Goal: Transaction & Acquisition: Book appointment/travel/reservation

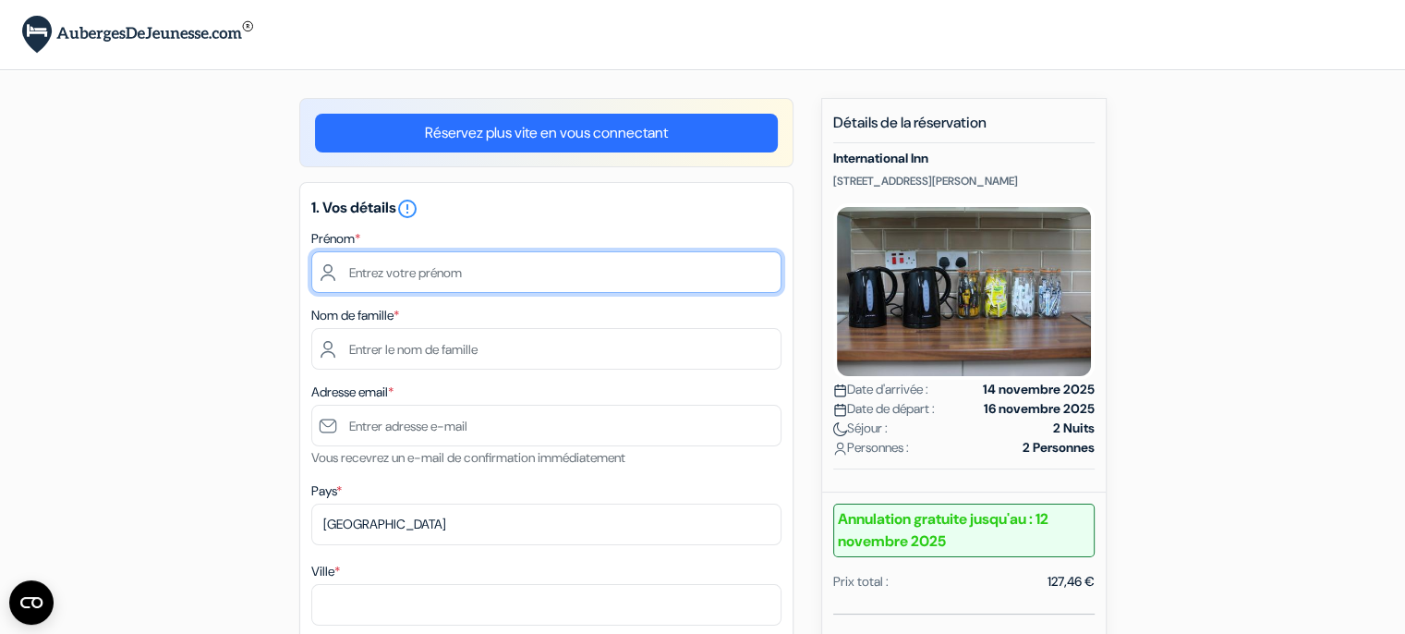
click at [372, 274] on input "text" at bounding box center [546, 272] width 470 height 42
type input "Nathalie"
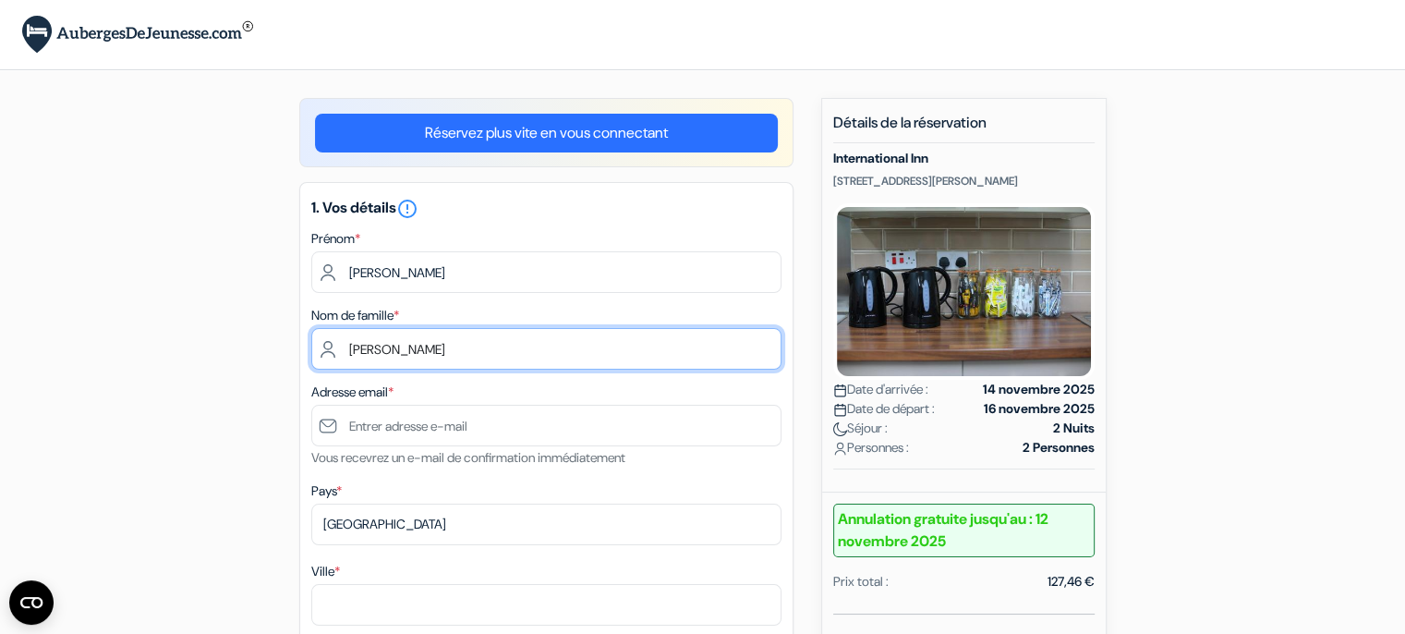
type input "Scaife"
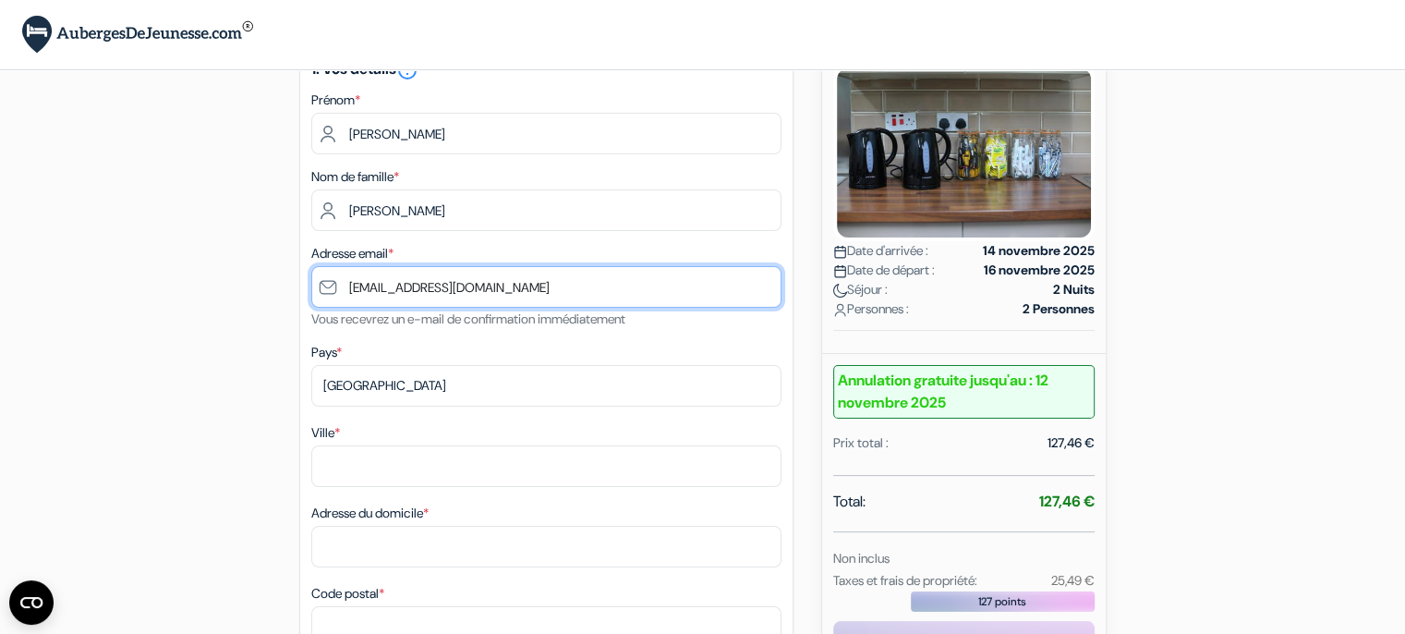
scroll to position [185, 0]
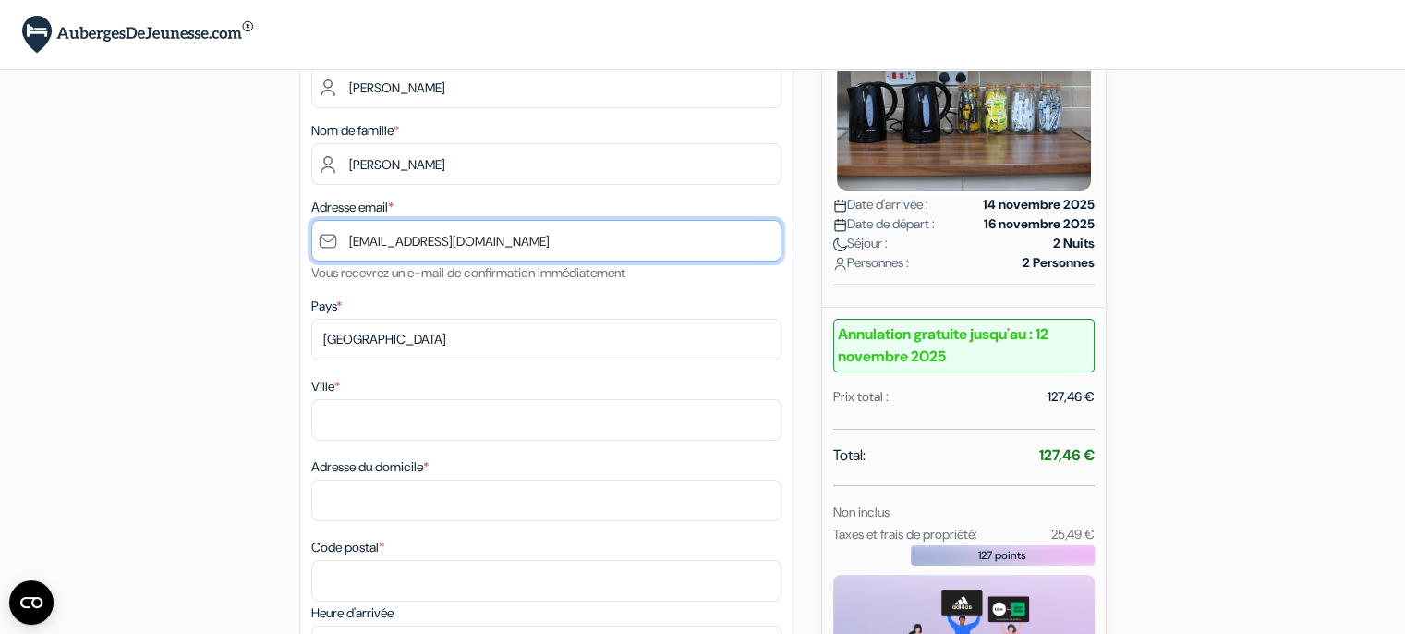
type input "[EMAIL_ADDRESS][DOMAIN_NAME]"
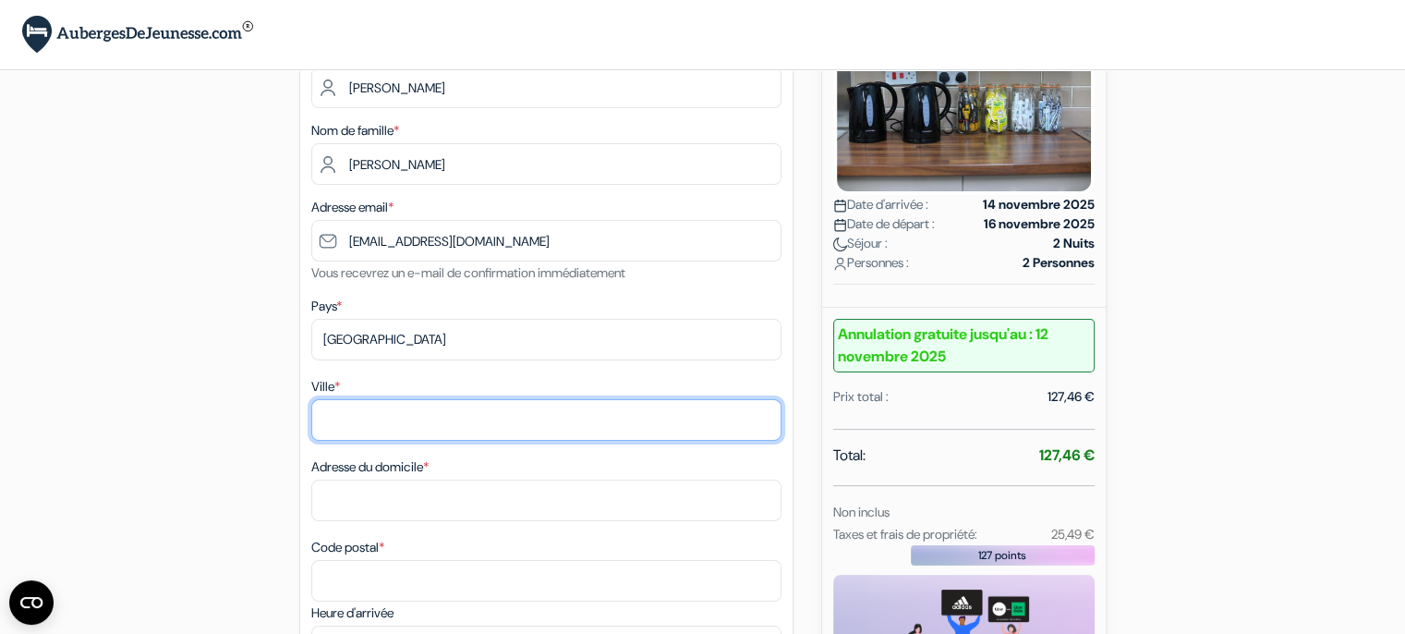
click at [369, 416] on input "Ville *" at bounding box center [546, 420] width 470 height 42
type input "Perthes"
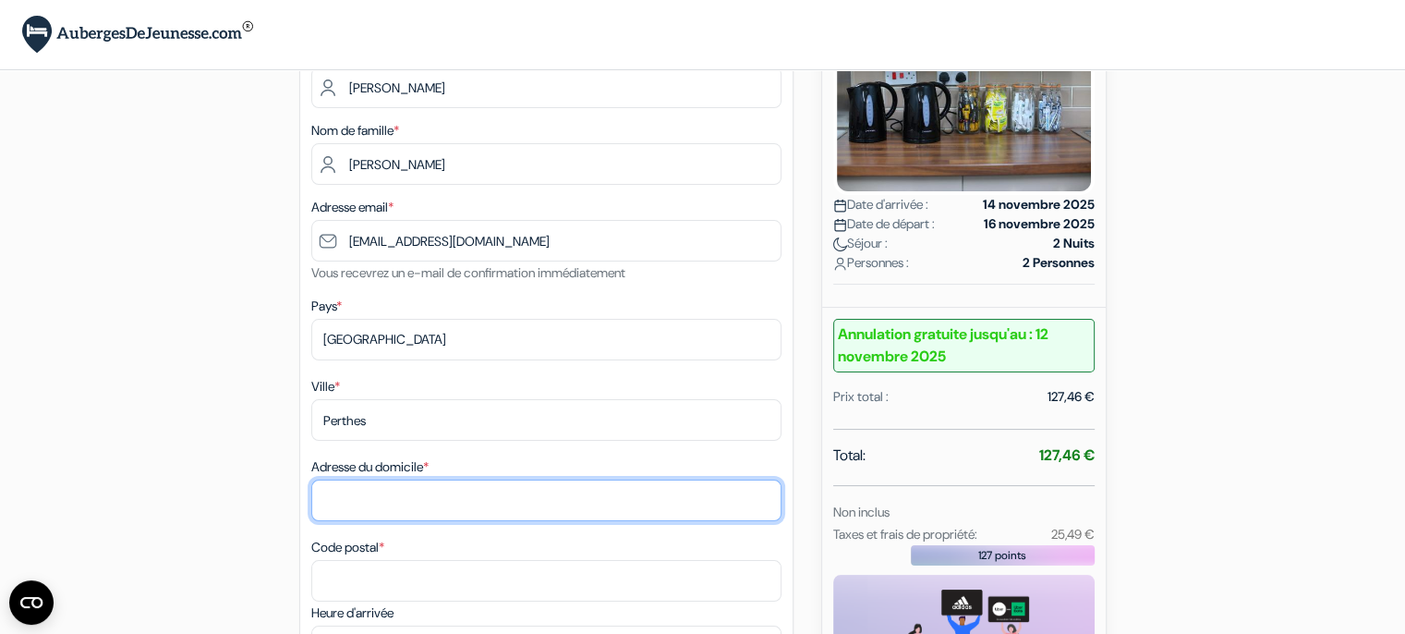
click at [373, 511] on input "Adresse du domicile *" at bounding box center [546, 500] width 470 height 42
type input "12 rue Louis Rodier"
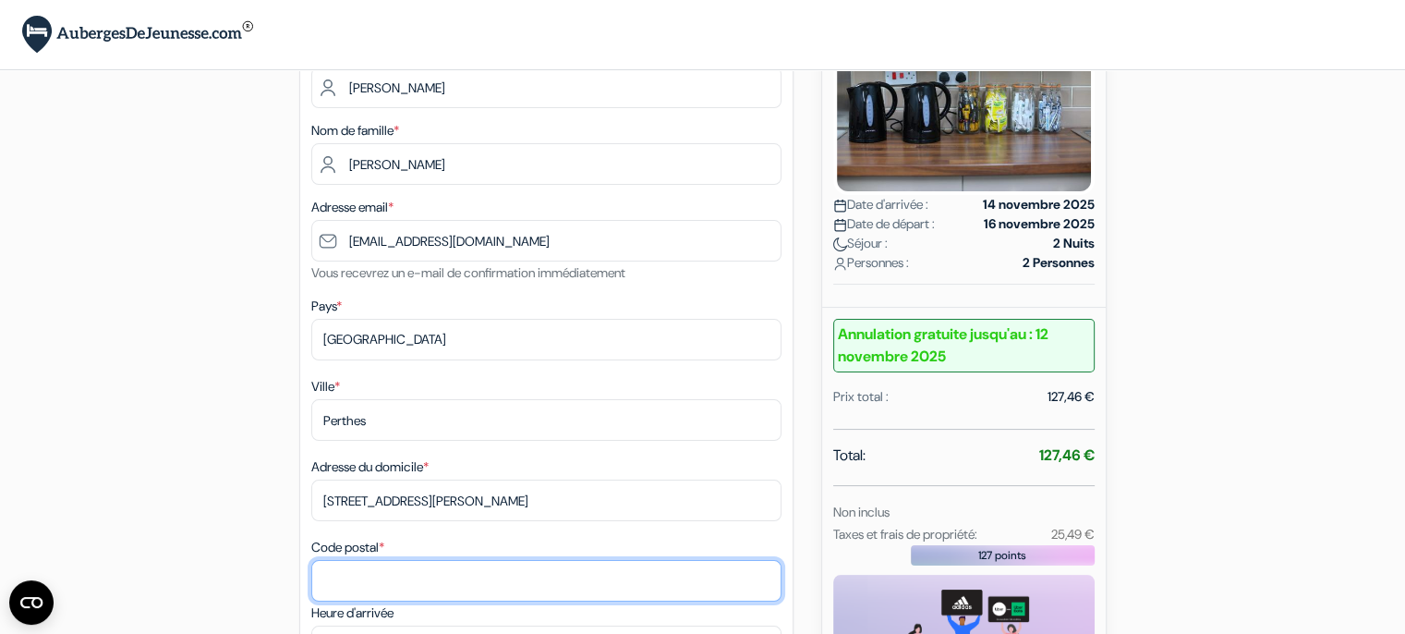
click at [367, 580] on input "Code postal *" at bounding box center [546, 581] width 470 height 42
type input "77930"
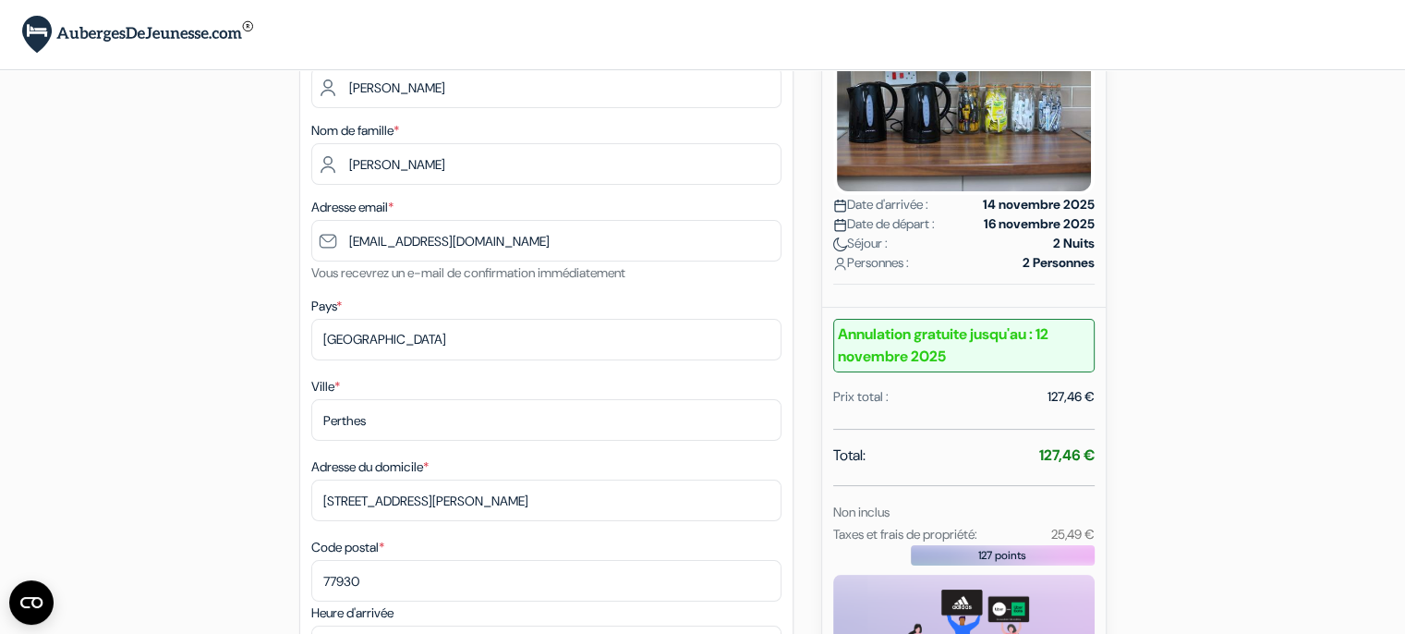
click at [595, 459] on div "Adresse du domicile * 12 rue Louis Rodier" at bounding box center [546, 488] width 470 height 66
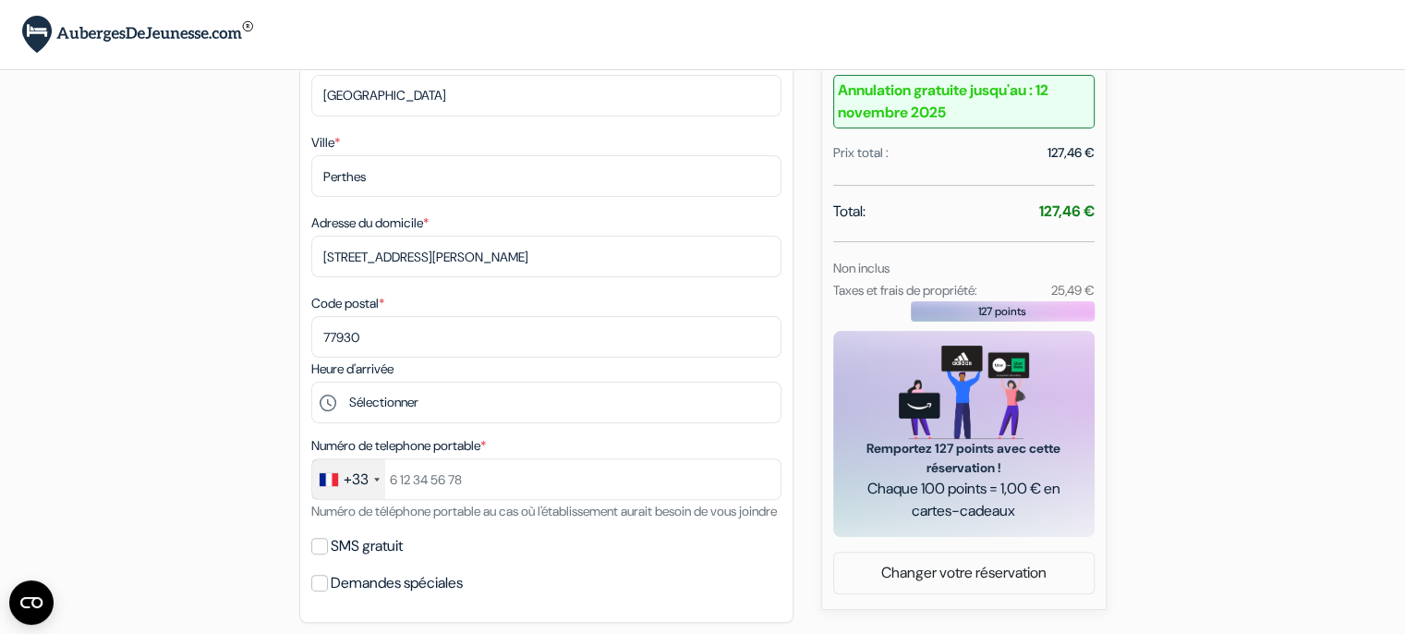
scroll to position [462, 0]
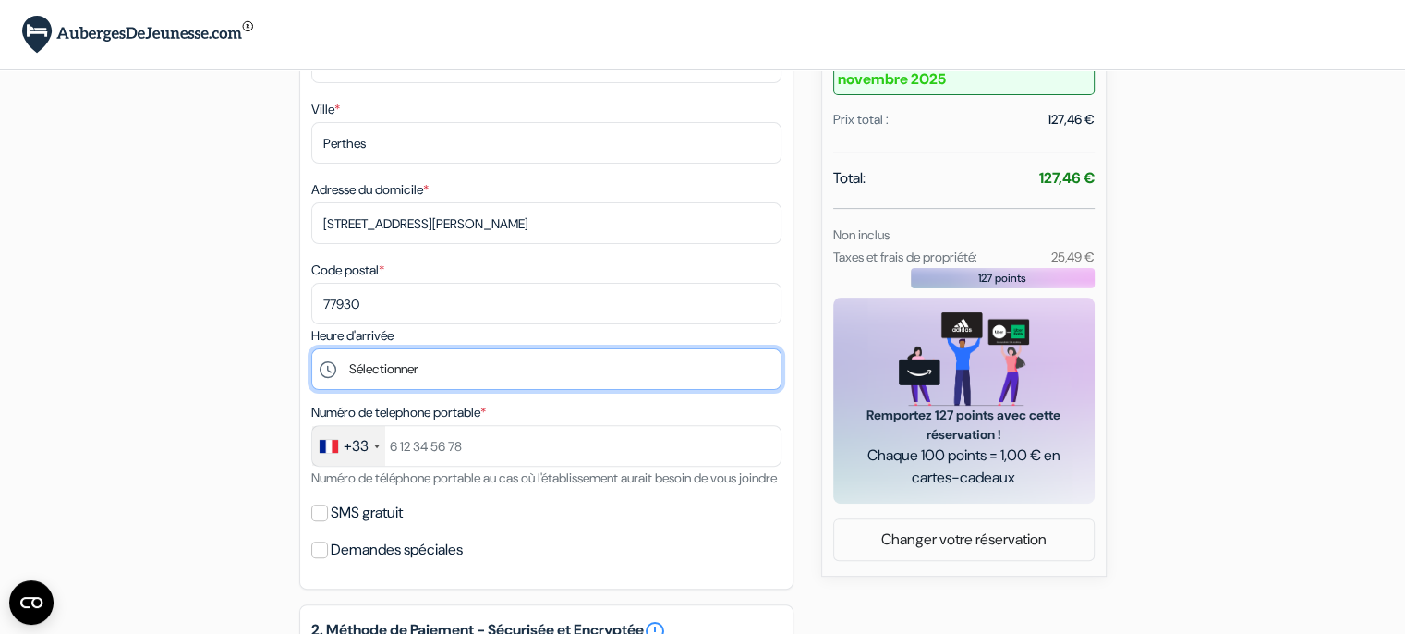
click at [441, 363] on select "Sélectionner 15:00 16:00 17:00 18:00 19:00 20:00 21:00 22:00 23:00 0:00" at bounding box center [546, 369] width 470 height 42
select select "16"
click at [311, 351] on select "Sélectionner 15:00 16:00 17:00 18:00 19:00 20:00 21:00 22:00 23:00 0:00" at bounding box center [546, 369] width 470 height 42
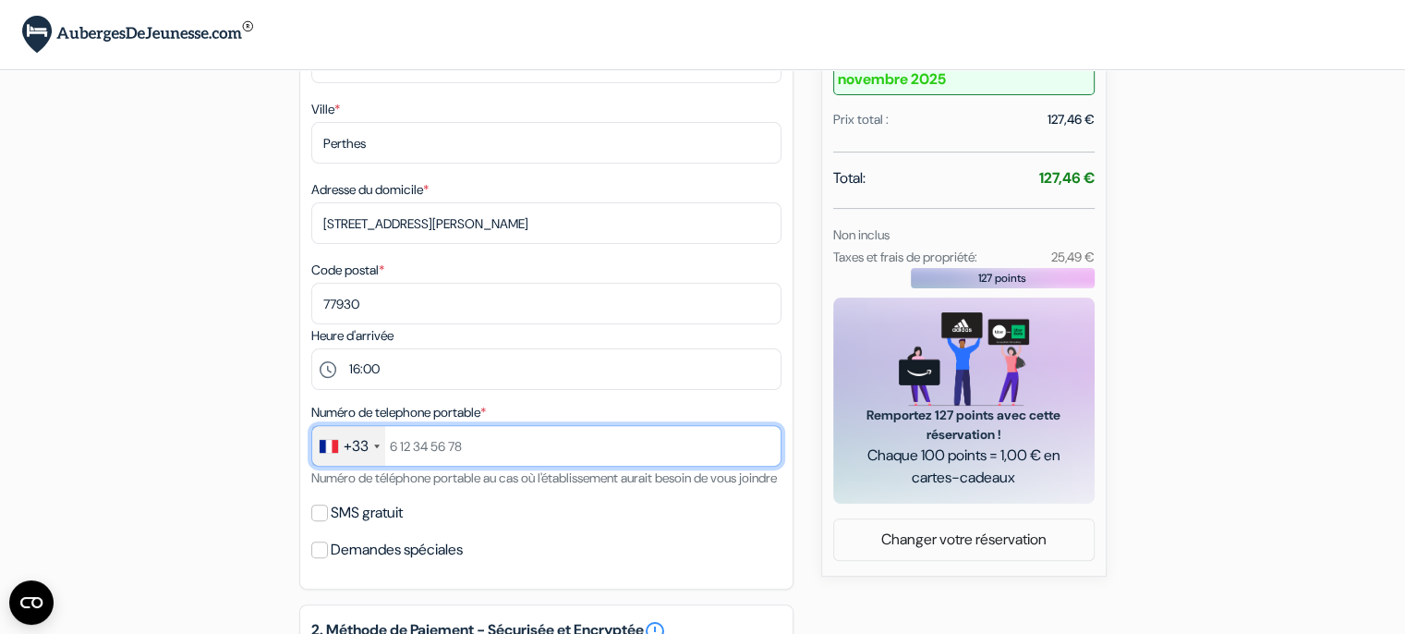
click at [475, 450] on input "text" at bounding box center [546, 446] width 470 height 42
type input "0643949013"
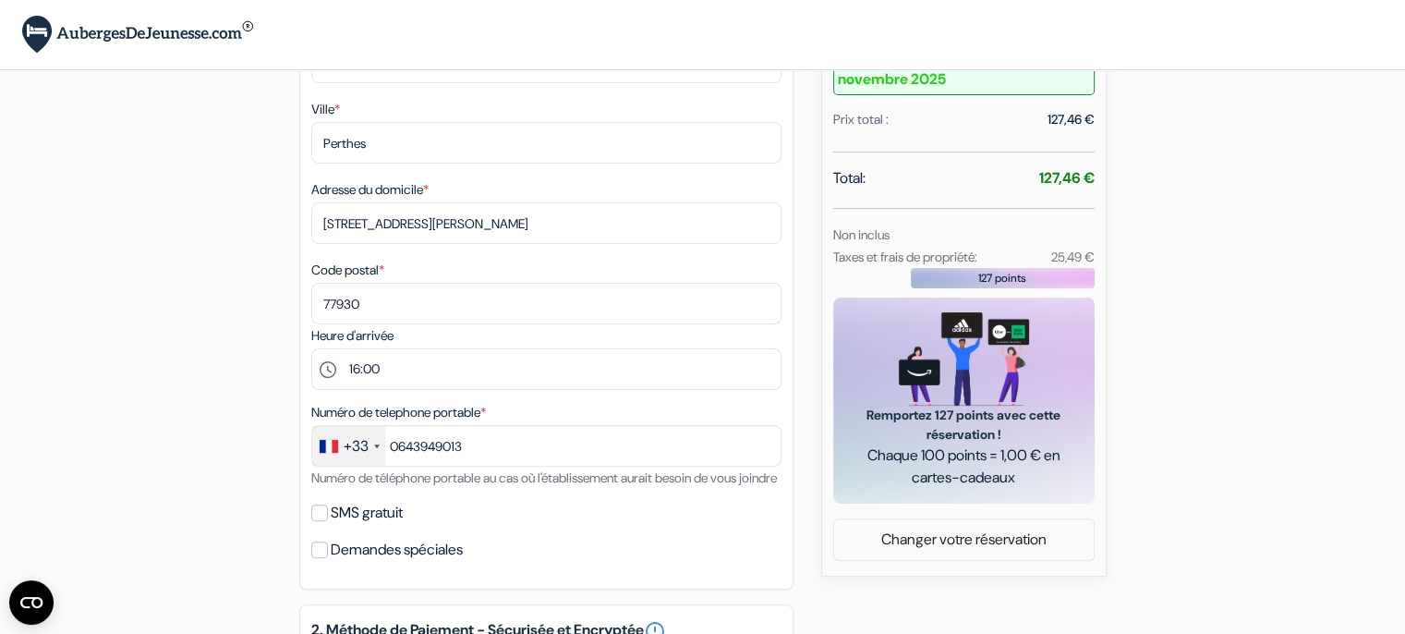
click at [530, 525] on div "SMS gratuit" at bounding box center [546, 513] width 470 height 26
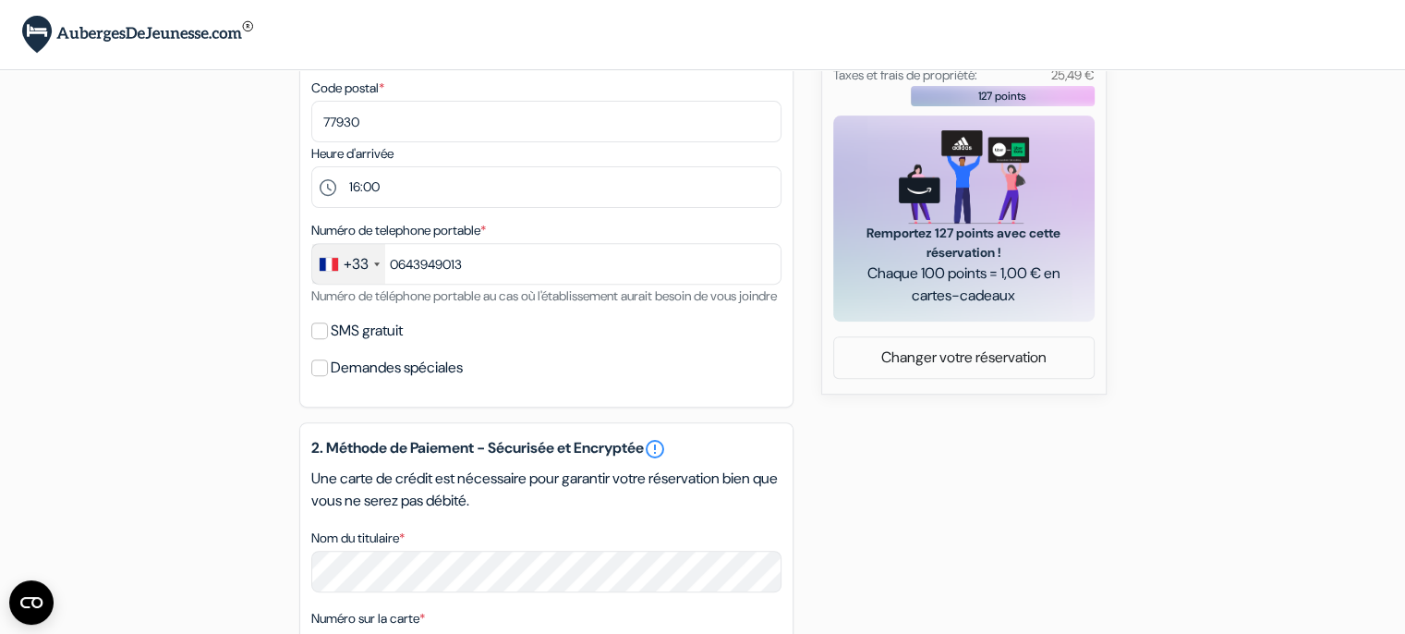
scroll to position [646, 0]
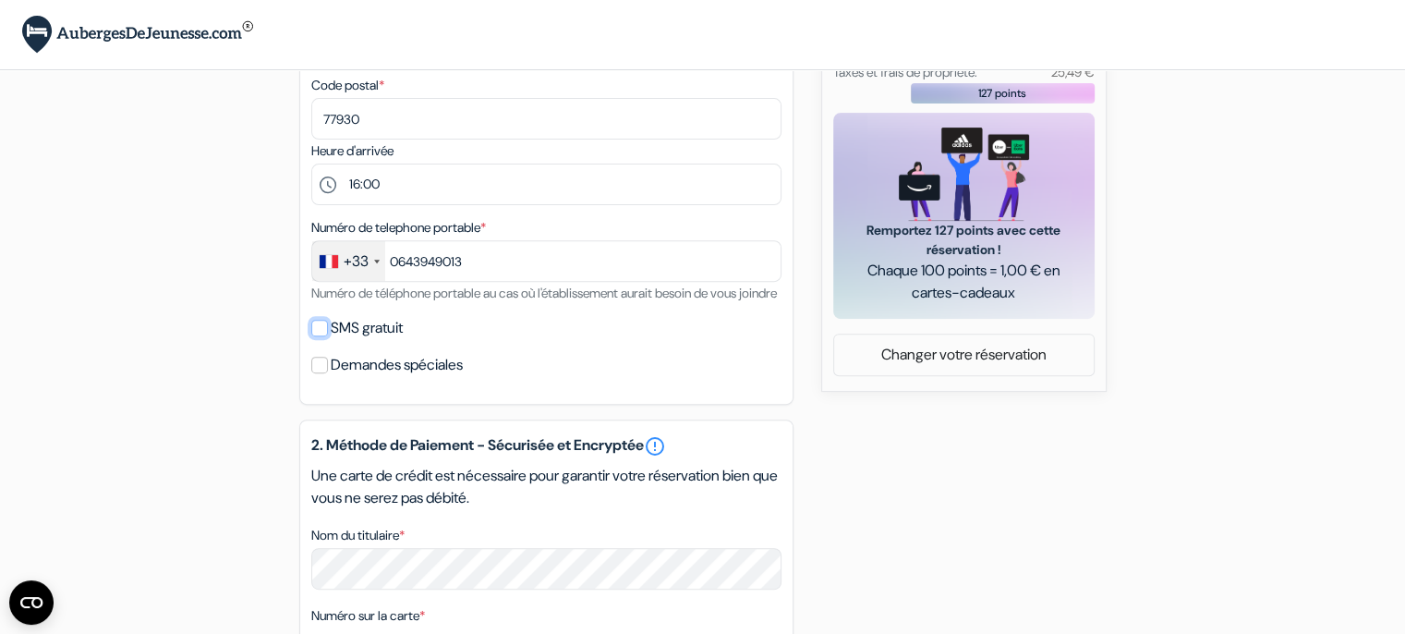
click at [318, 336] on input "SMS gratuit" at bounding box center [319, 328] width 17 height 17
checkbox input "true"
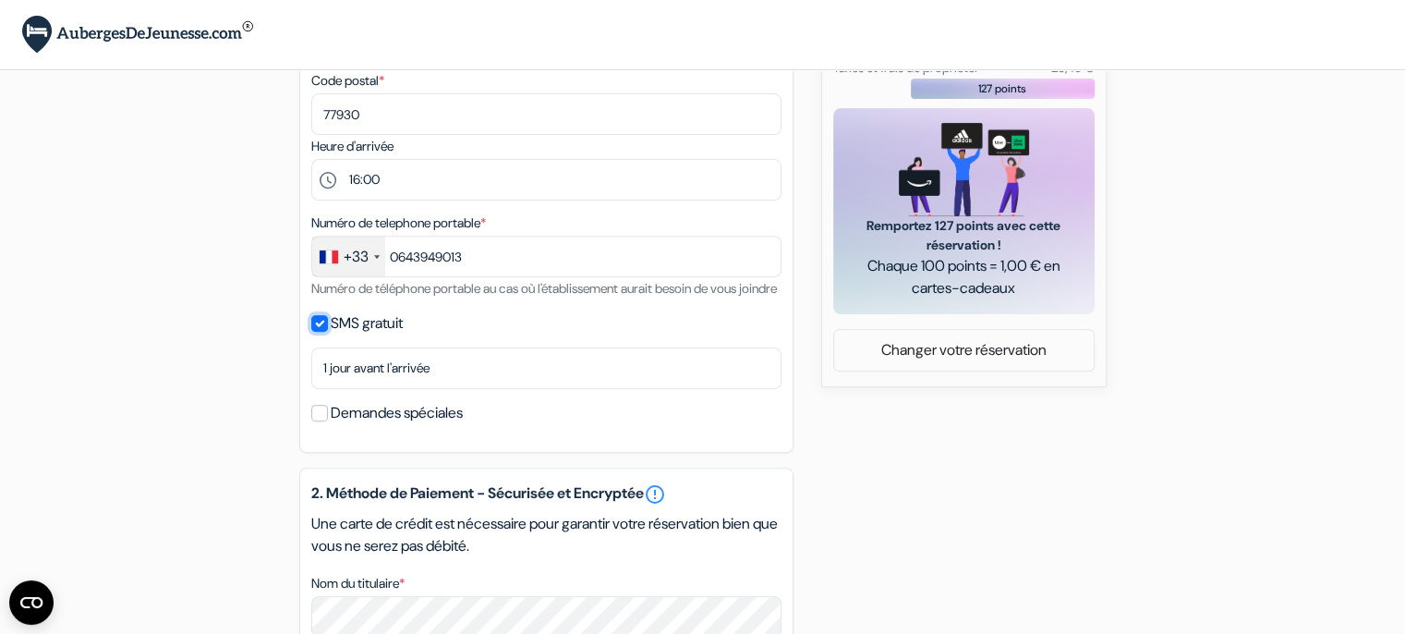
scroll to position [739, 0]
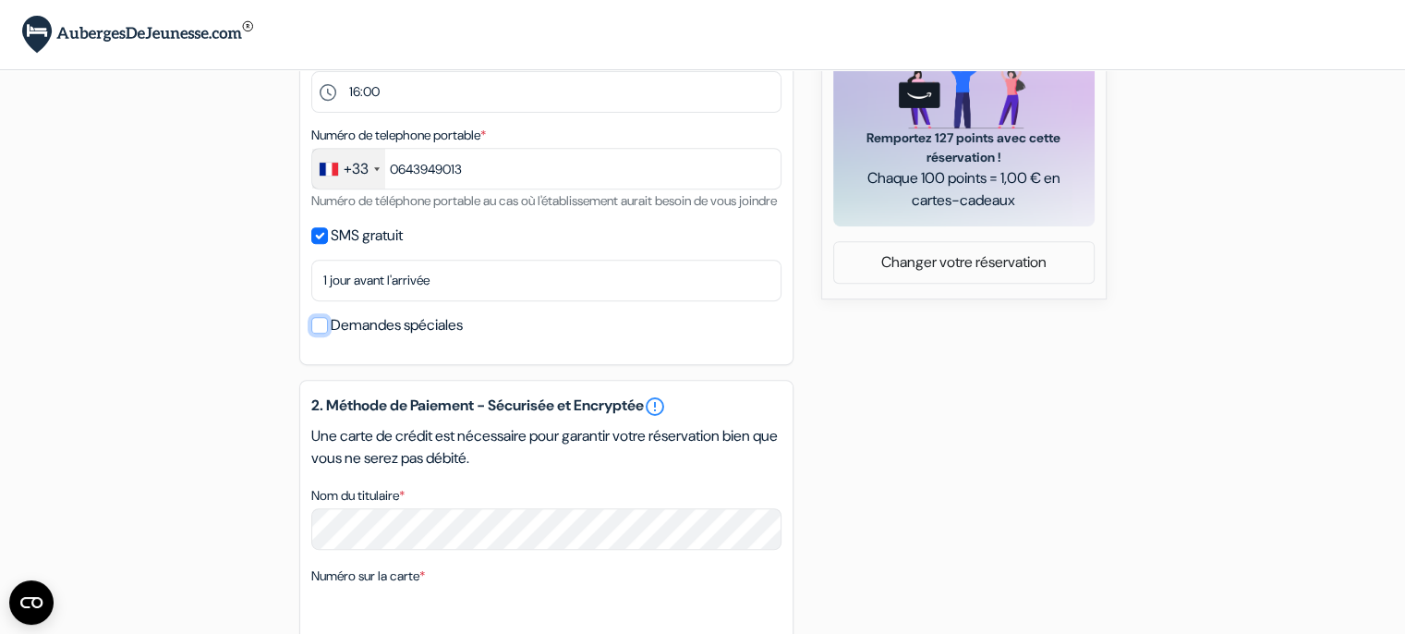
click at [320, 333] on input "Demandes spéciales" at bounding box center [319, 325] width 17 height 17
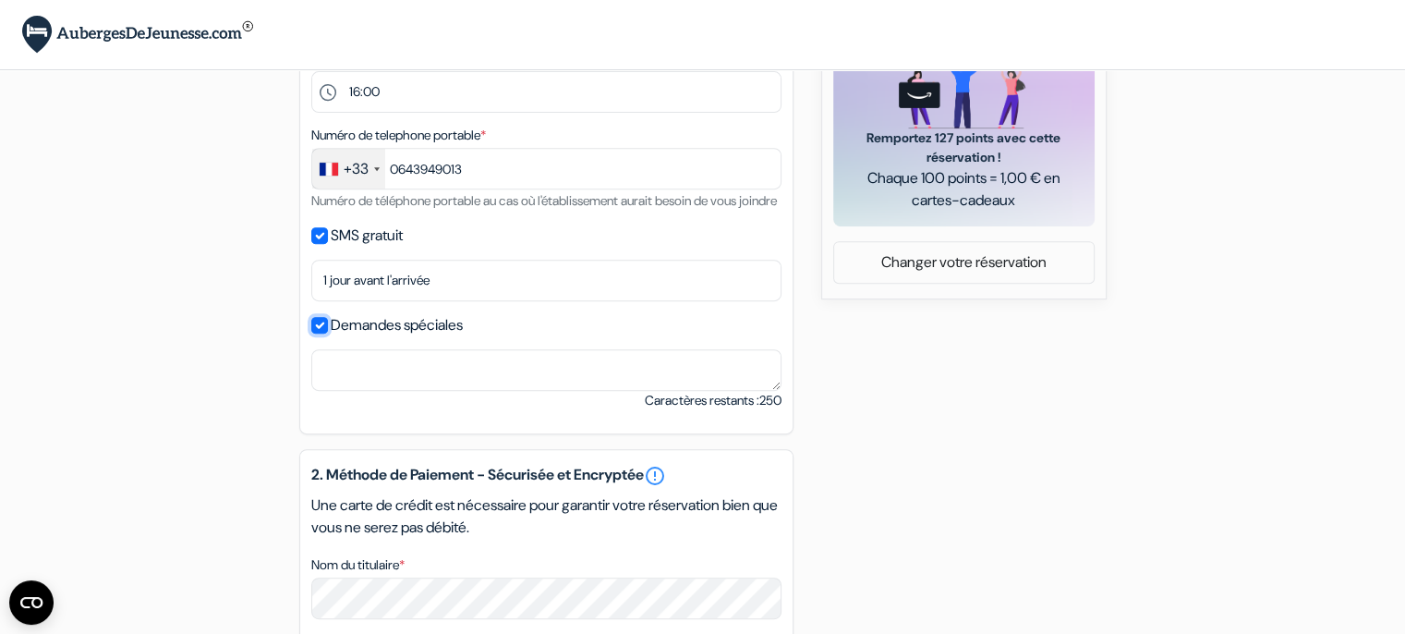
click at [320, 333] on input "Demandes spéciales" at bounding box center [319, 325] width 17 height 17
checkbox input "false"
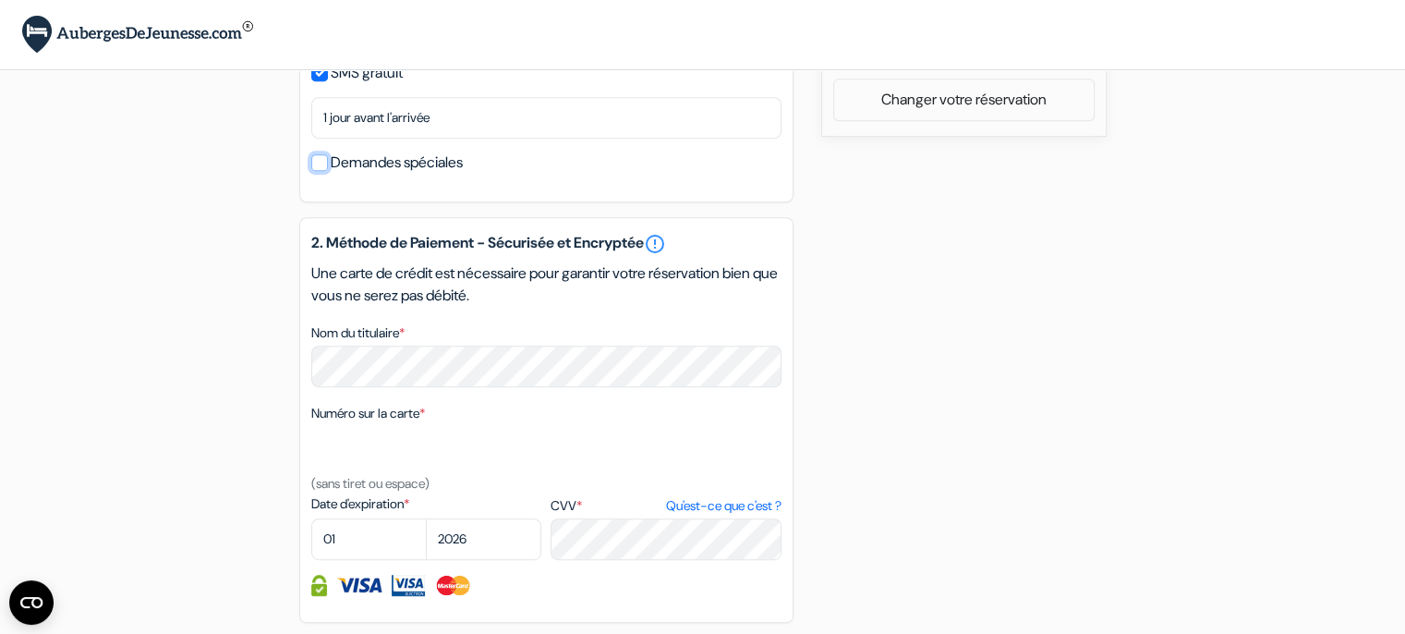
scroll to position [924, 0]
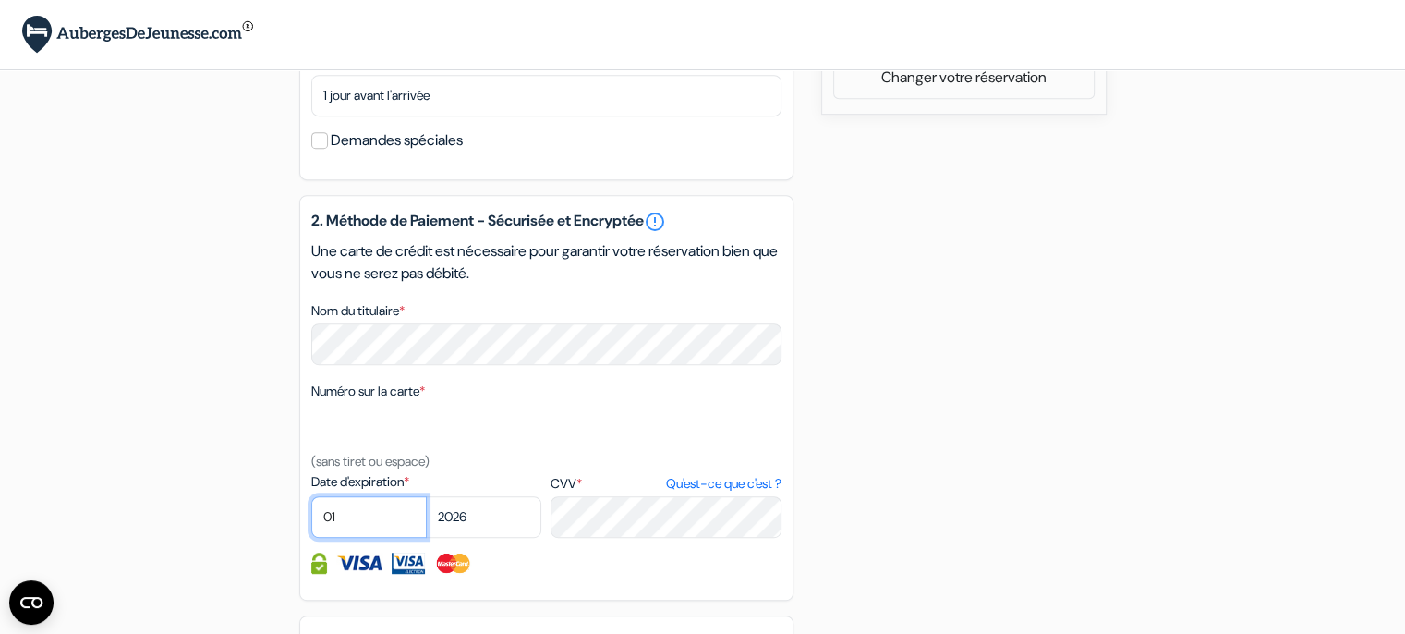
select select "09"
select select "2028"
click at [1016, 474] on div "add_box International Inn 4 South Hunter St, Off Hardman St, Liverpool, Anglete…" at bounding box center [702, 28] width 1219 height 1709
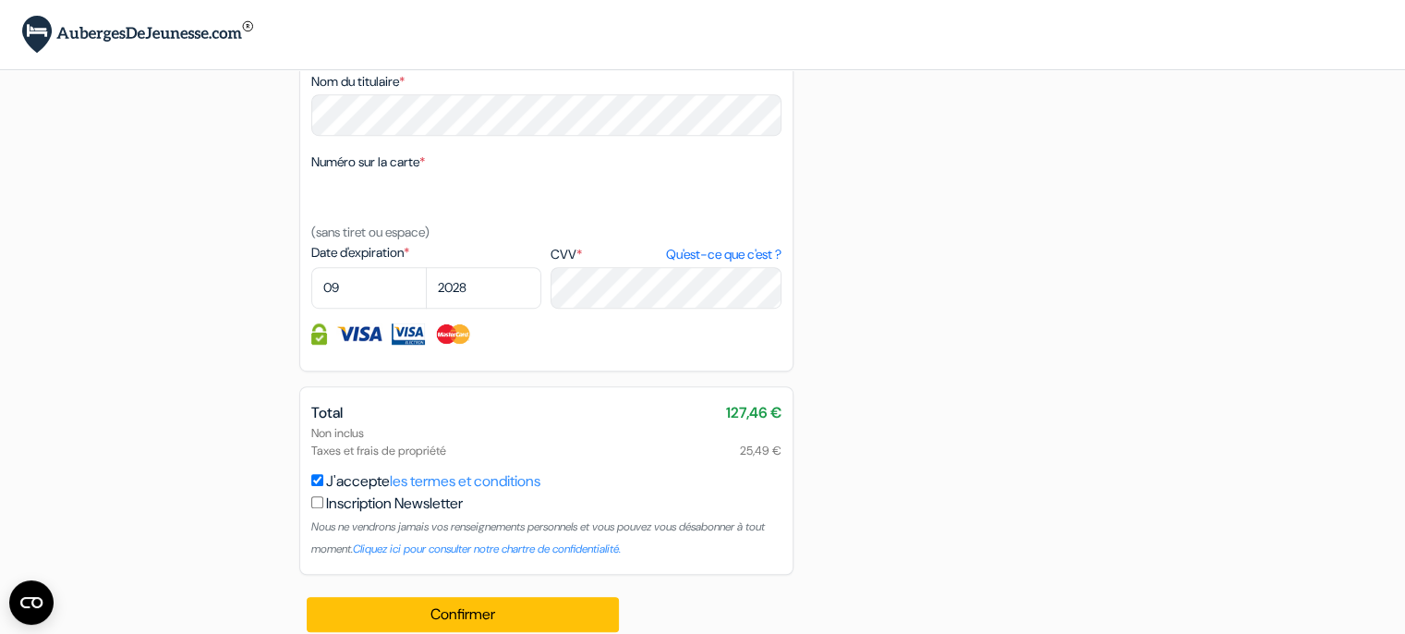
scroll to position [1199, 0]
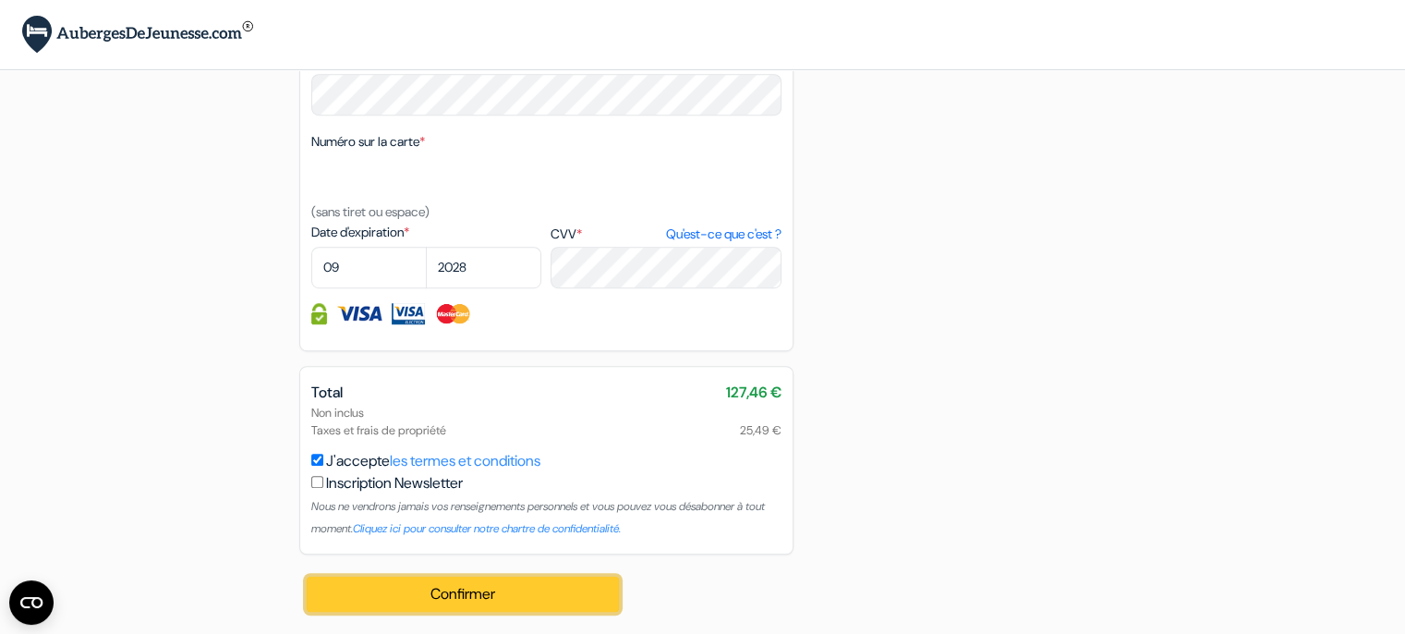
click at [468, 592] on button "Confirmer Loading..." at bounding box center [463, 593] width 313 height 35
click at [491, 595] on button "Confirmer Loading..." at bounding box center [463, 593] width 313 height 35
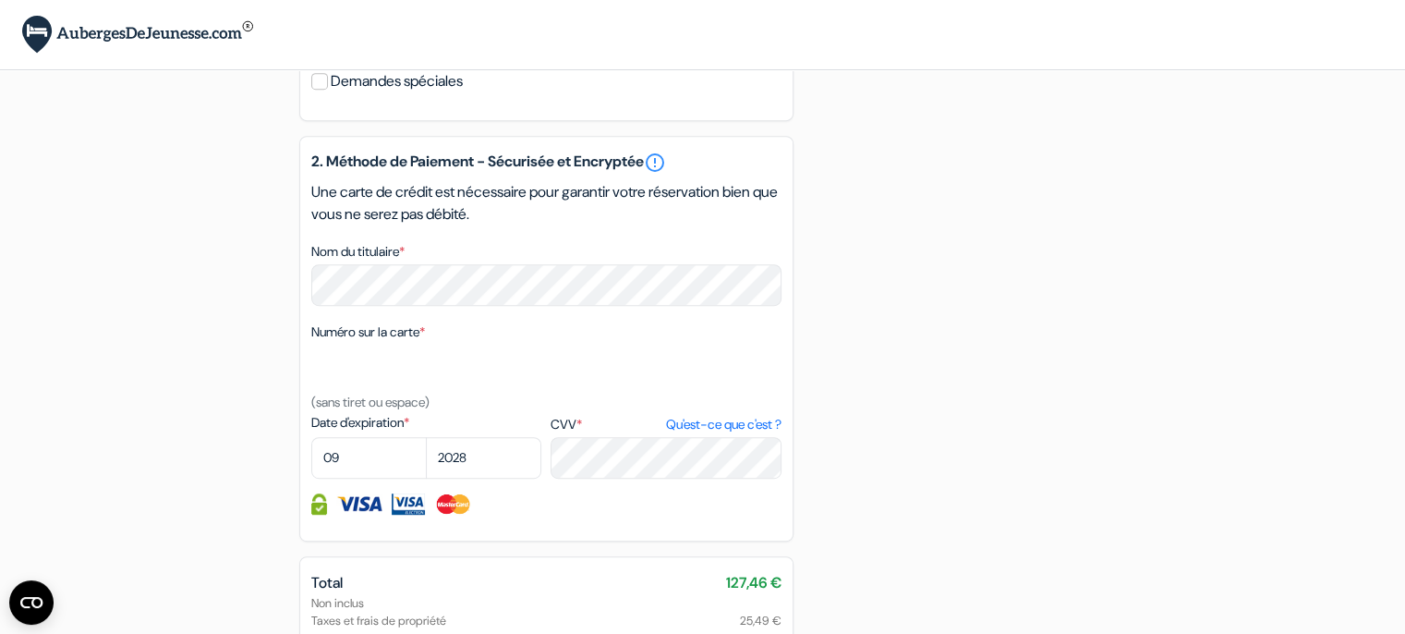
scroll to position [1016, 0]
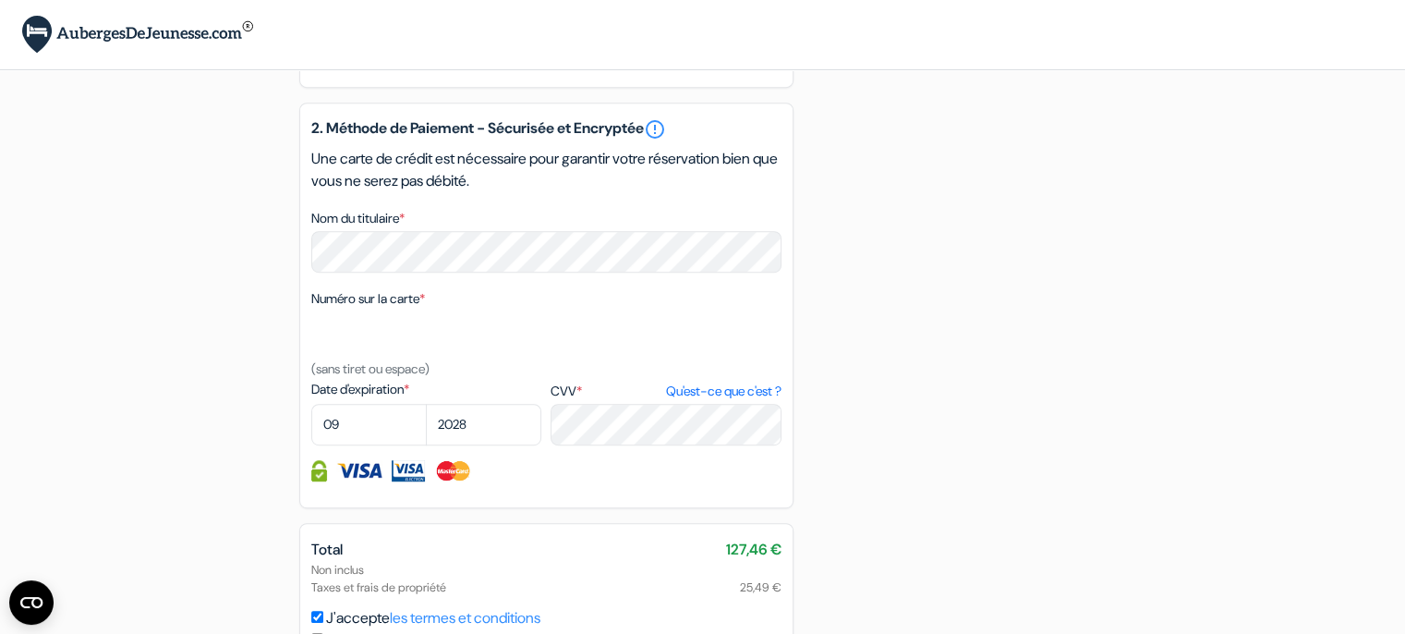
click at [361, 481] on img at bounding box center [359, 470] width 46 height 21
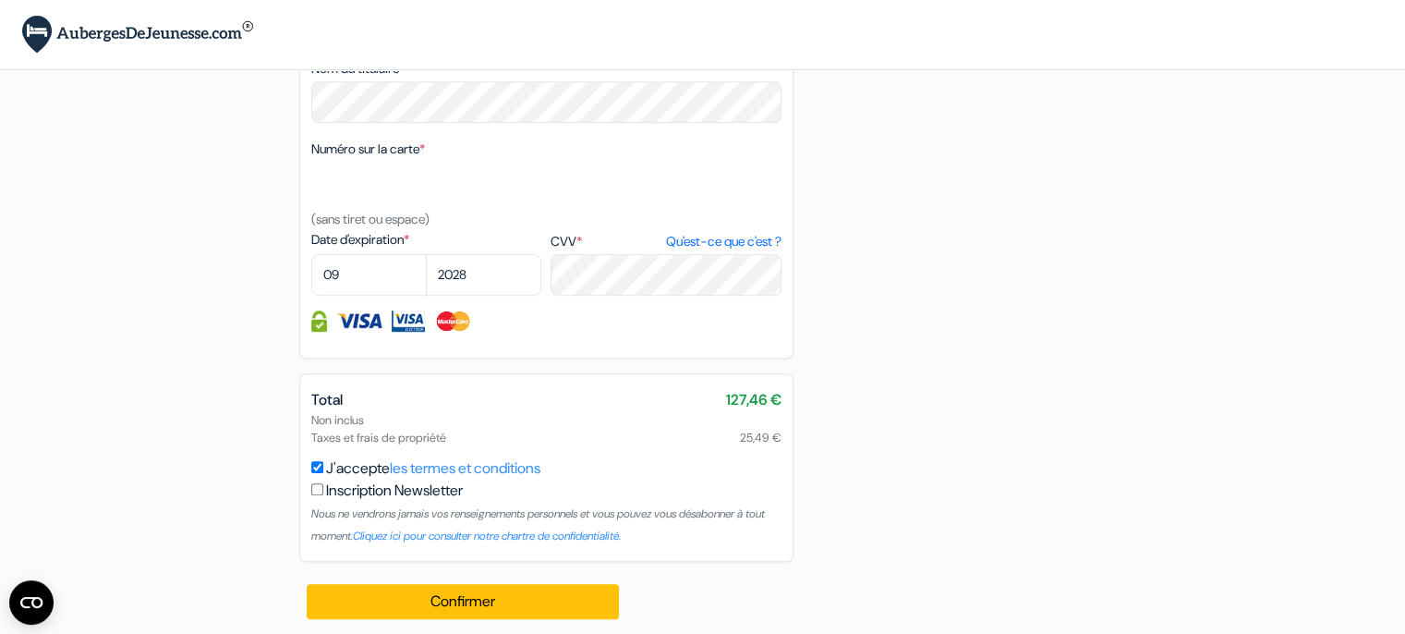
scroll to position [1199, 0]
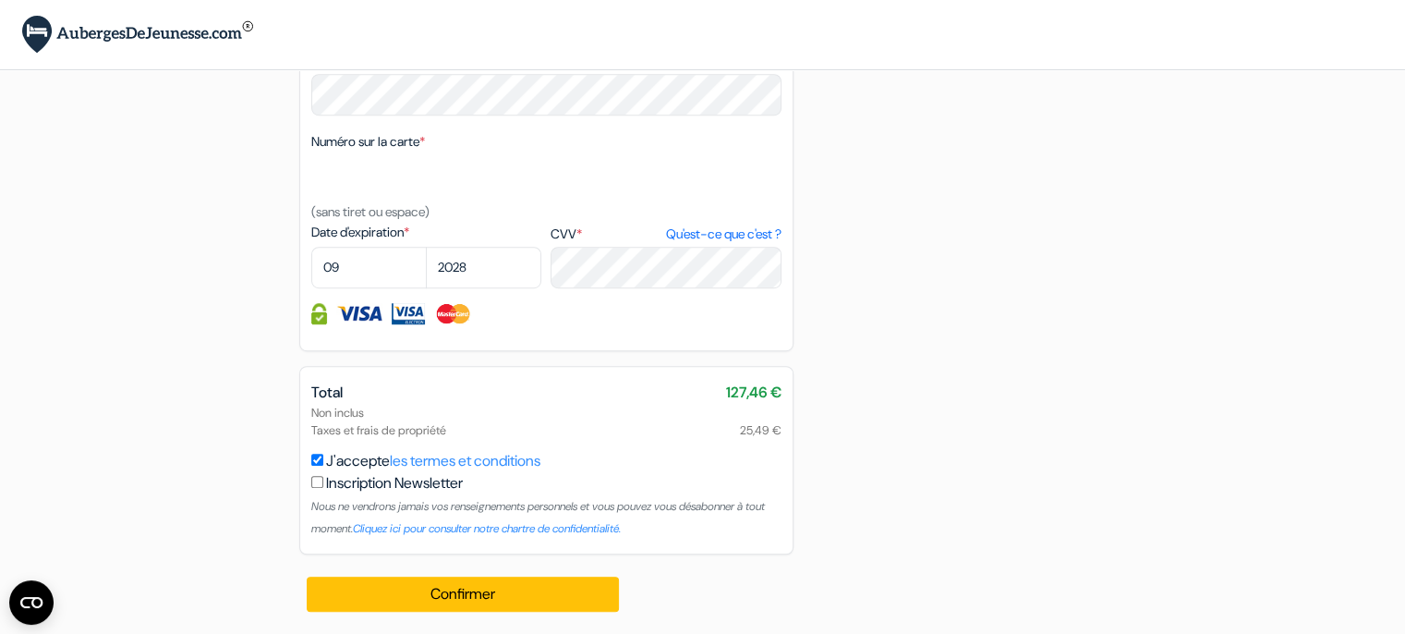
click at [318, 481] on input "checkbox" at bounding box center [317, 482] width 12 height 12
checkbox input "true"
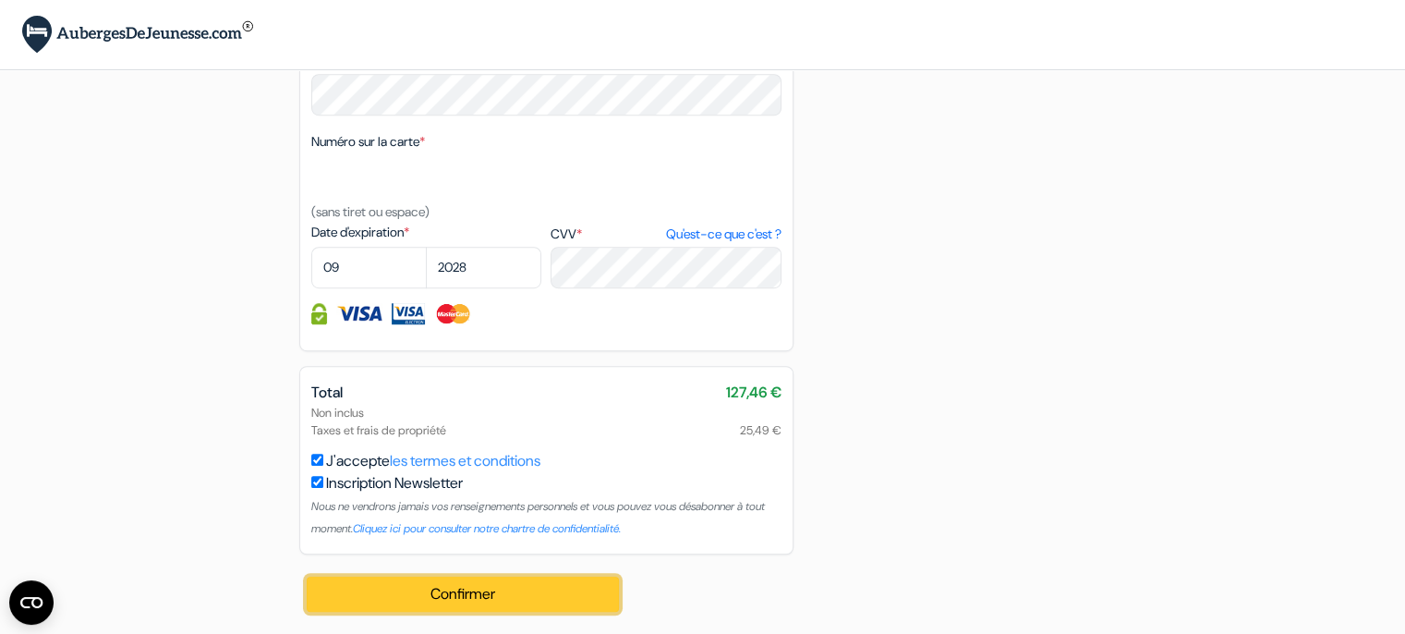
click at [484, 592] on button "Confirmer Loading..." at bounding box center [463, 593] width 313 height 35
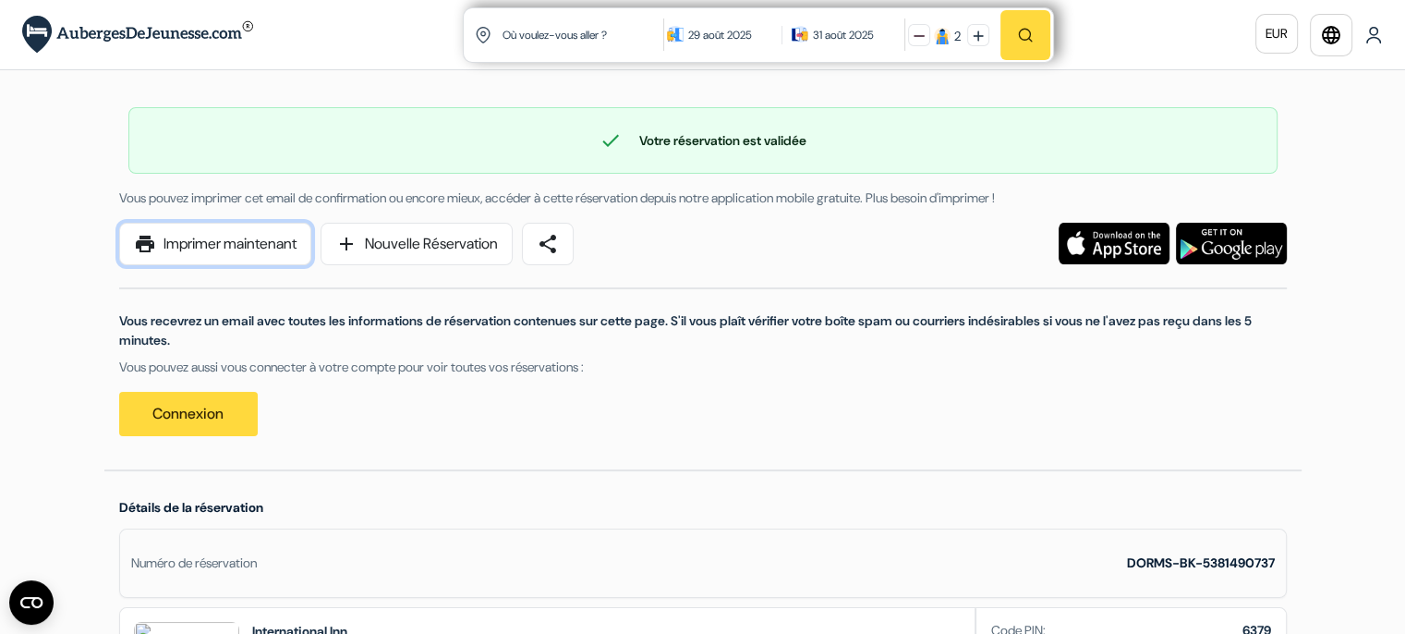
drag, startPoint x: 261, startPoint y: 237, endPoint x: 1060, endPoint y: 522, distance: 848.0
click at [261, 237] on link "print Imprimer maintenant" at bounding box center [215, 244] width 192 height 42
click at [166, 421] on link "Connexion" at bounding box center [188, 414] width 139 height 44
